Goal: Communication & Community: Connect with others

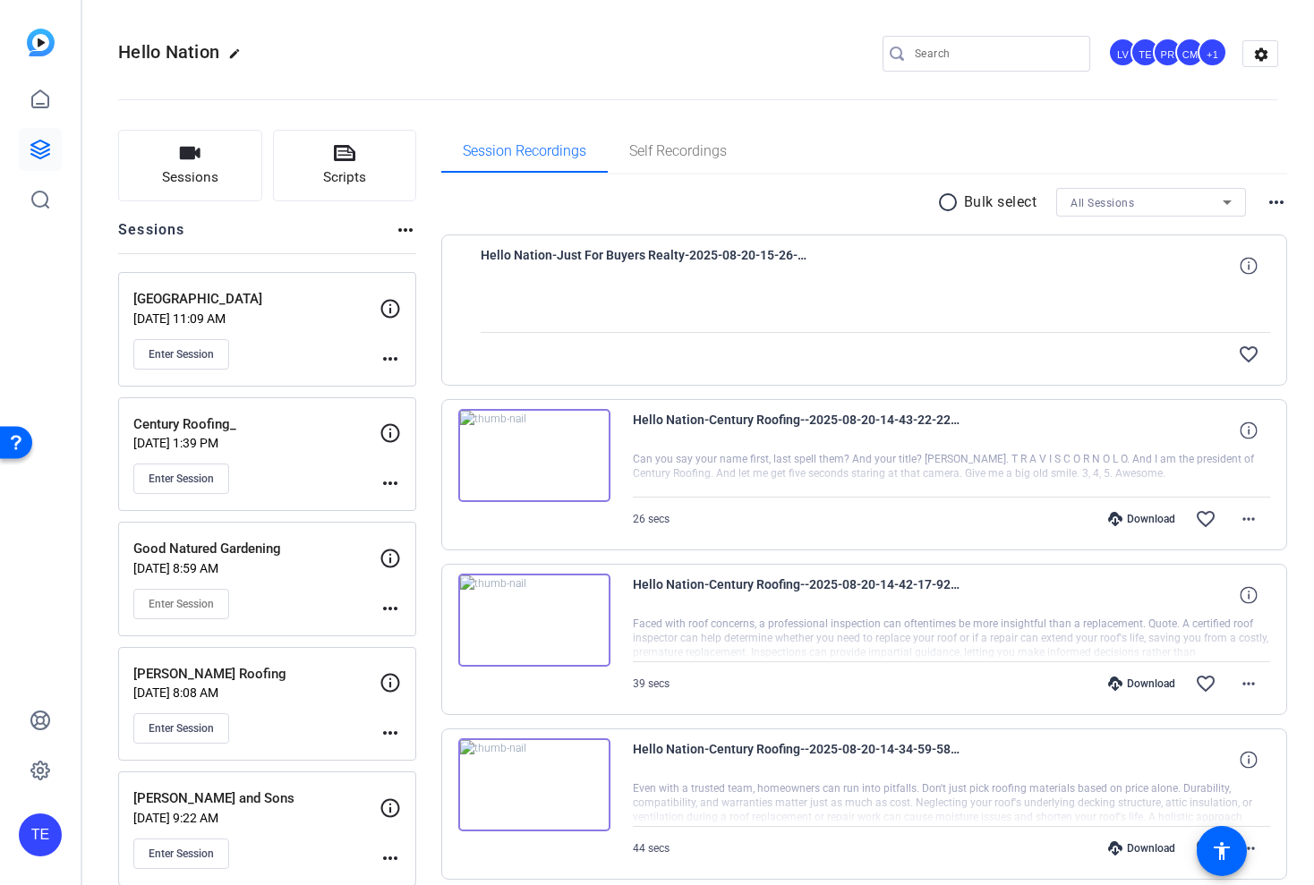
scroll to position [255, 0]
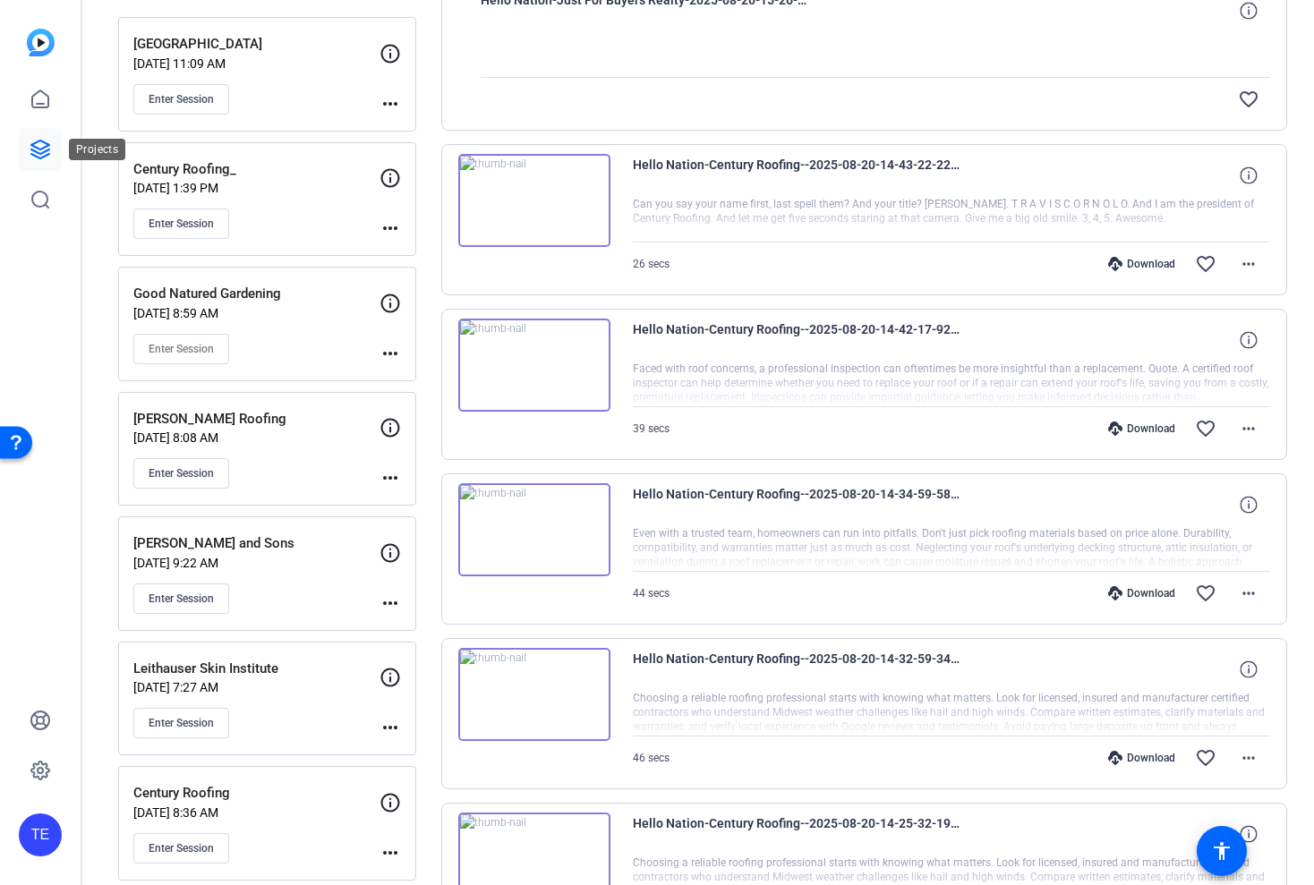
click at [40, 151] on icon at bounding box center [40, 149] width 21 height 21
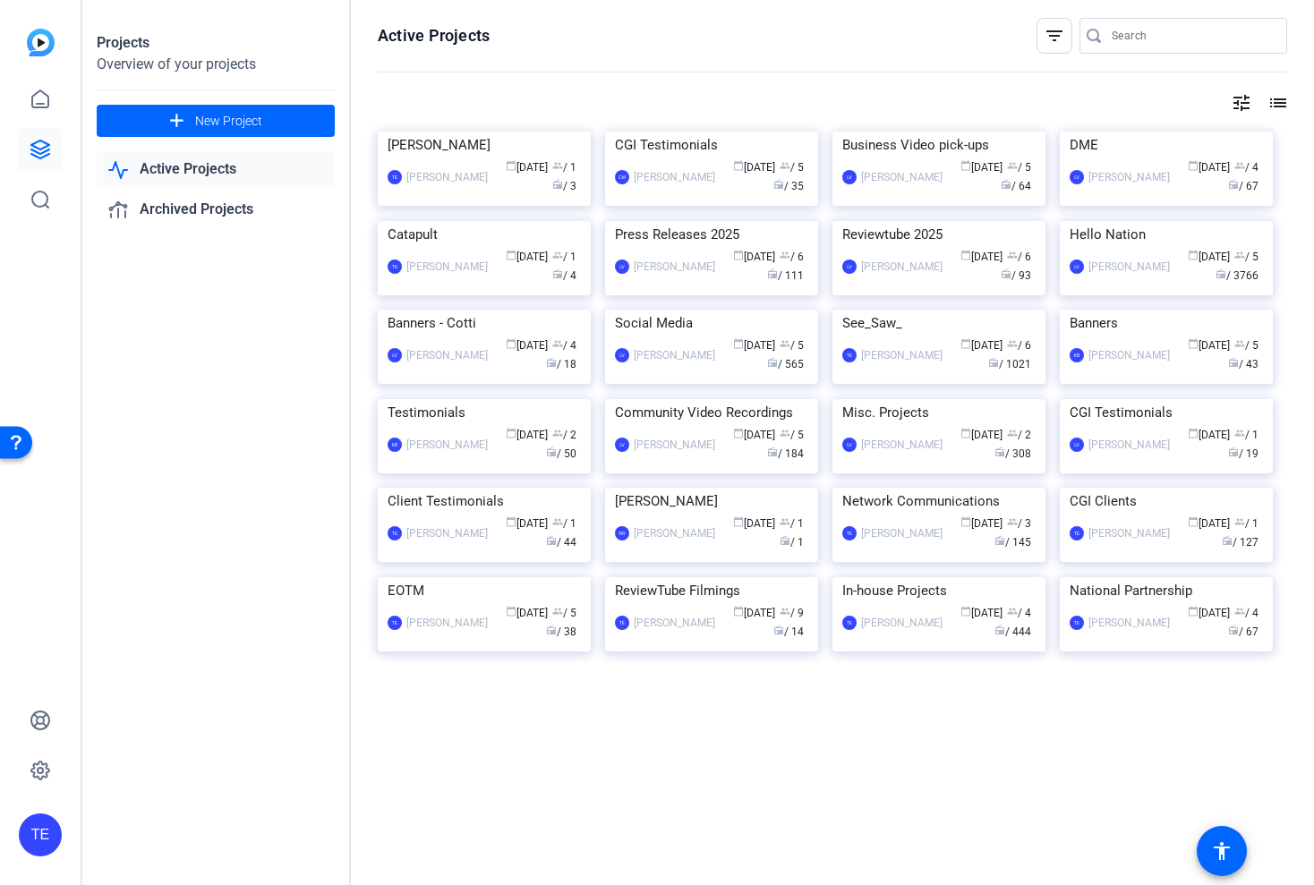
click at [1147, 34] on input "Search" at bounding box center [1192, 35] width 161 height 21
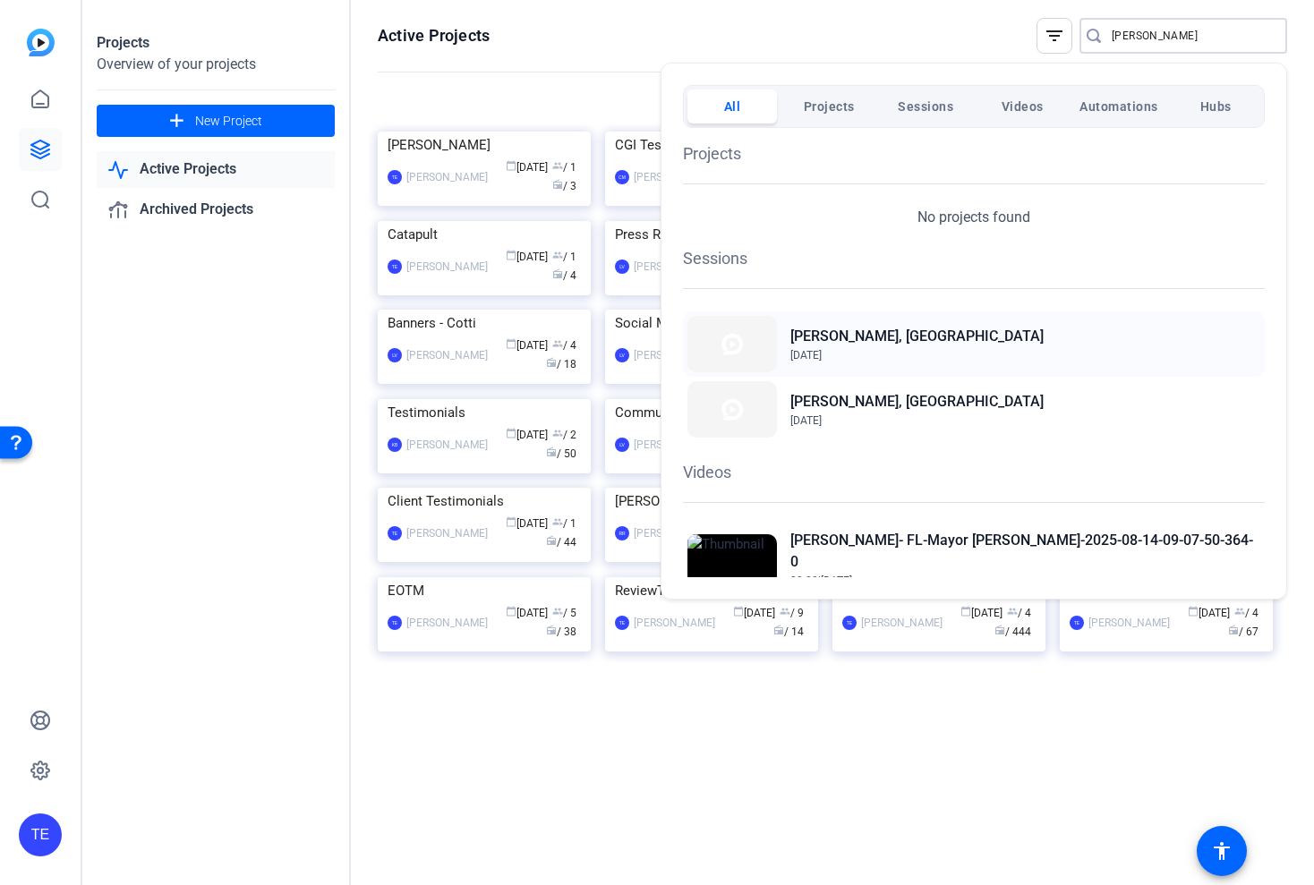
type input "[PERSON_NAME]"
click at [815, 343] on h2 "[PERSON_NAME], [GEOGRAPHIC_DATA]" at bounding box center [916, 336] width 253 height 21
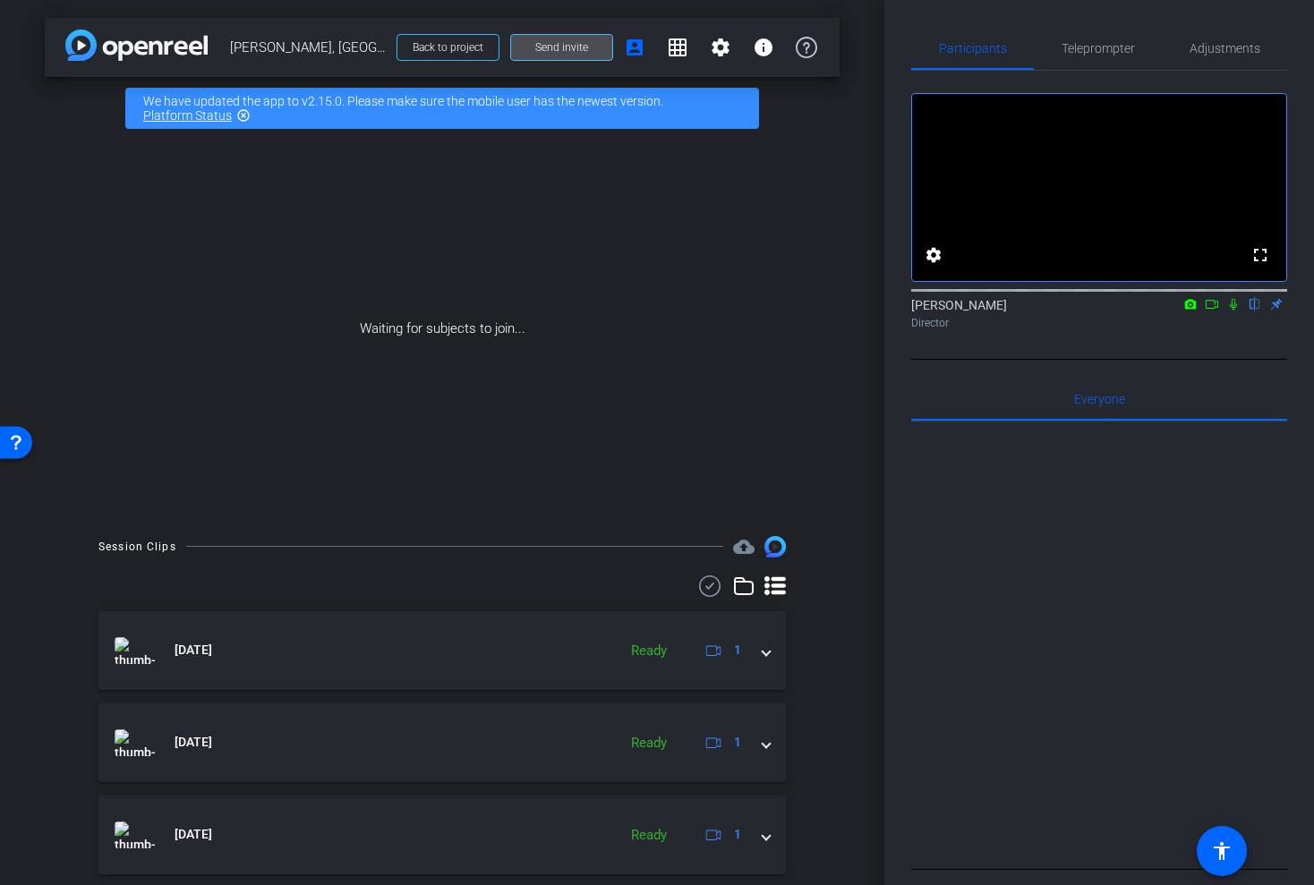
click at [574, 59] on span at bounding box center [561, 47] width 101 height 43
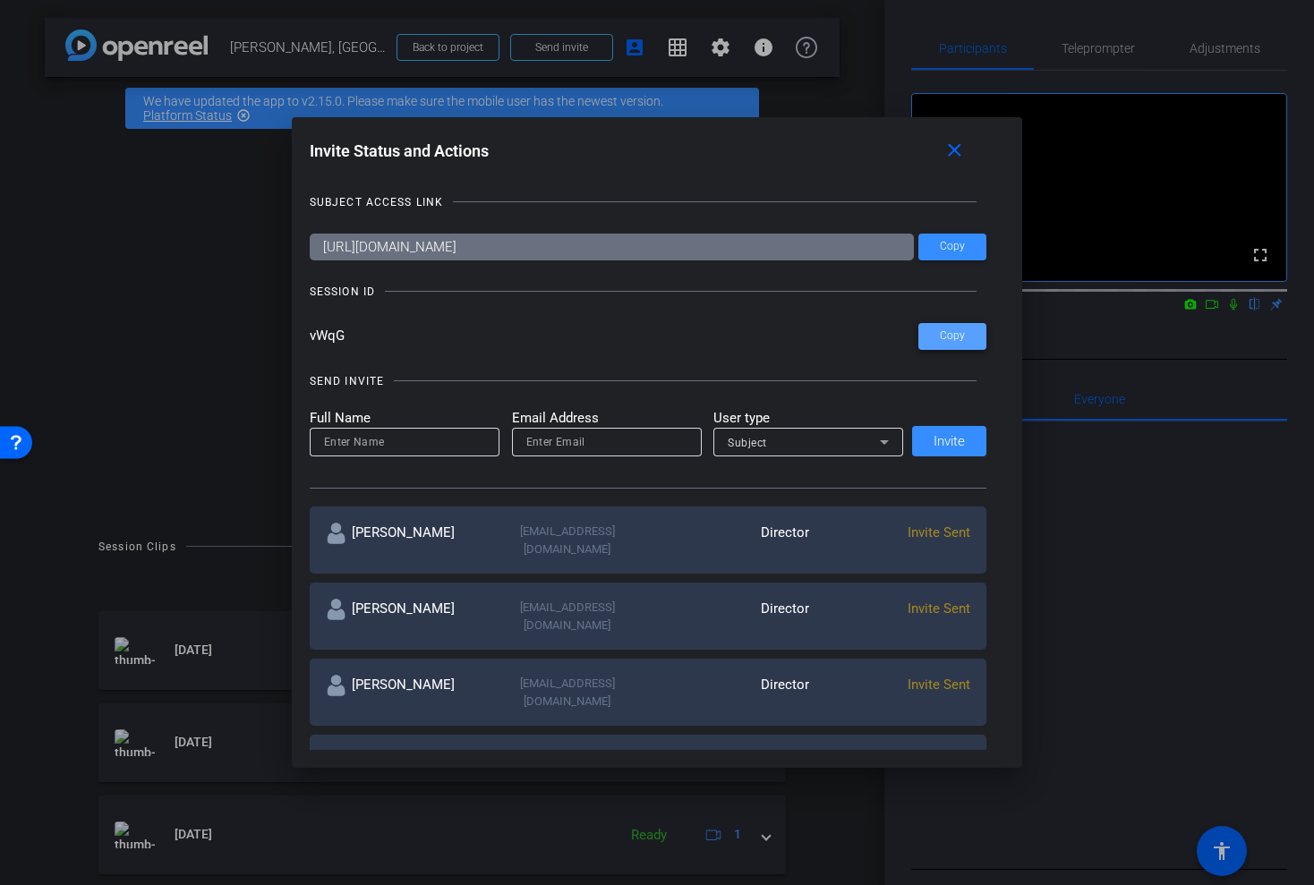
click at [945, 330] on span "Copy" at bounding box center [952, 335] width 25 height 13
